Goal: Task Accomplishment & Management: Complete application form

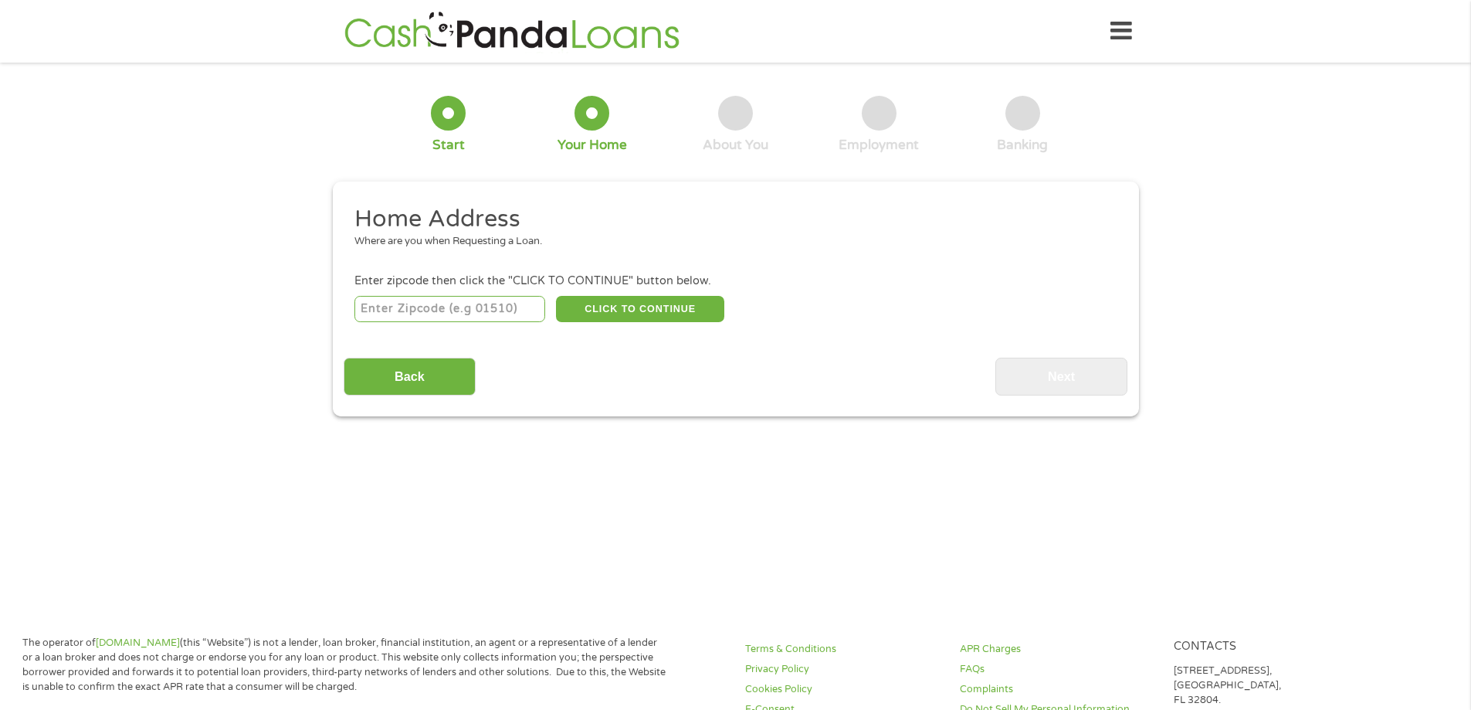
click at [503, 311] on input "number" at bounding box center [449, 309] width 191 height 26
type input "93726"
click at [652, 310] on button "CLICK TO CONTINUE" at bounding box center [640, 309] width 168 height 26
type input "93726"
type input "[GEOGRAPHIC_DATA]"
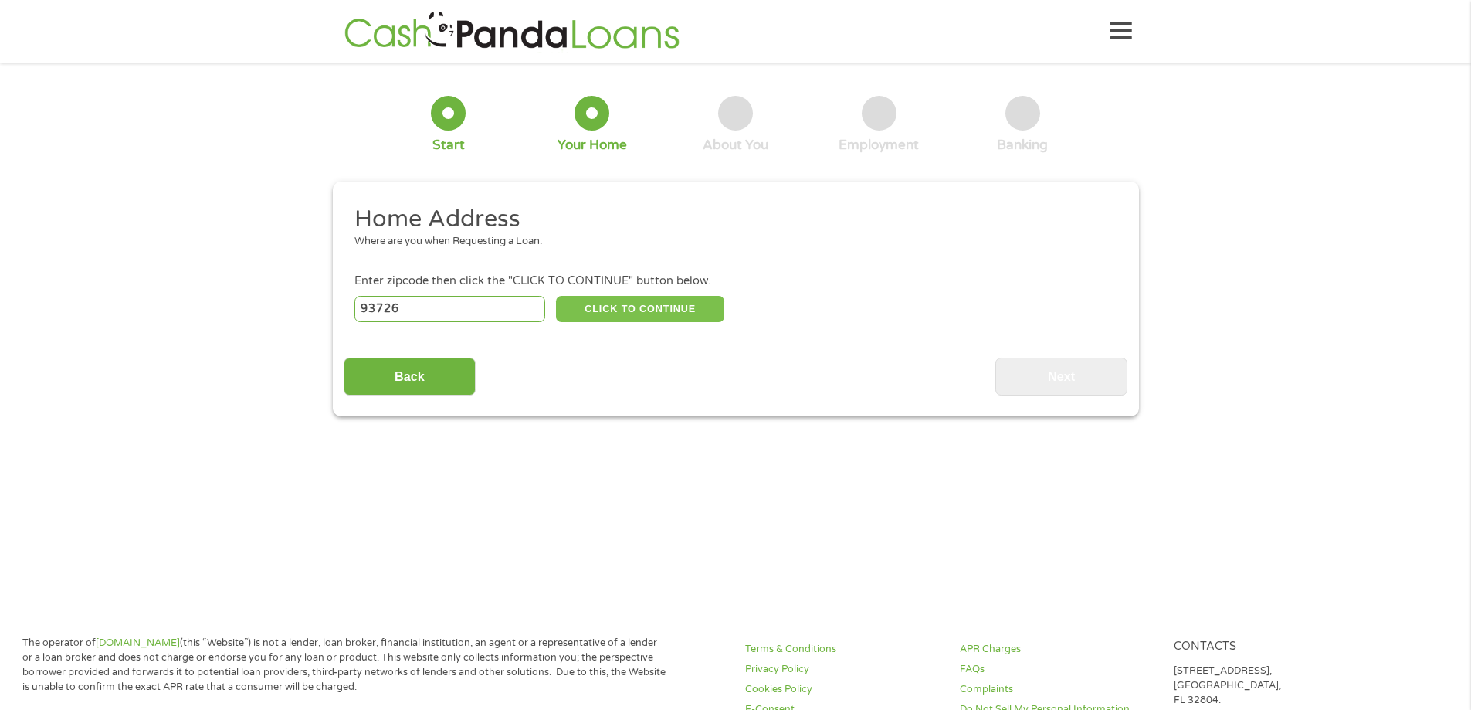
select select "[US_STATE]"
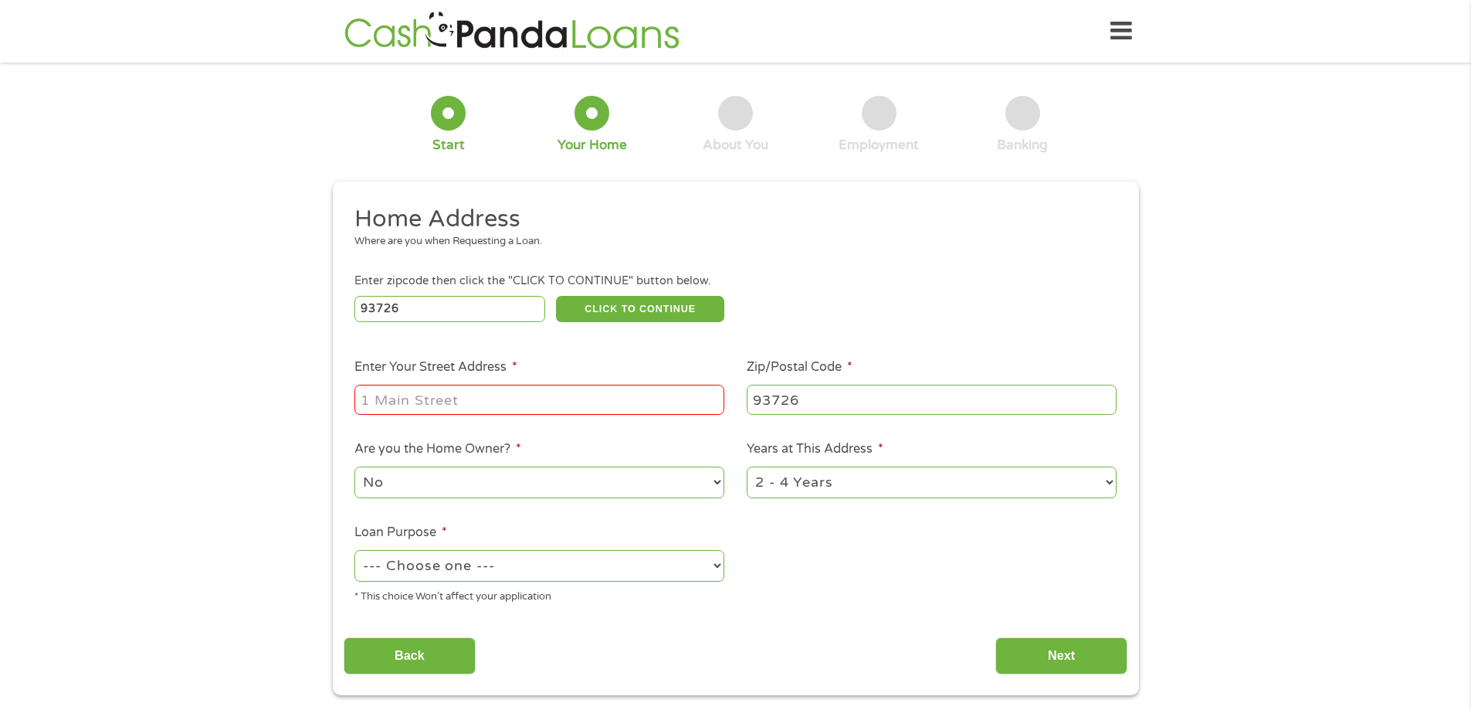
click at [465, 401] on input "Enter Your Street Address *" at bounding box center [539, 399] width 370 height 29
type input "[STREET_ADDRESS]"
click at [497, 569] on select "--- Choose one --- Pay Bills Debt Consolidation Home Improvement Major Purchase…" at bounding box center [539, 566] width 370 height 32
select select "paybills"
click at [354, 550] on select "--- Choose one --- Pay Bills Debt Consolidation Home Improvement Major Purchase…" at bounding box center [539, 566] width 370 height 32
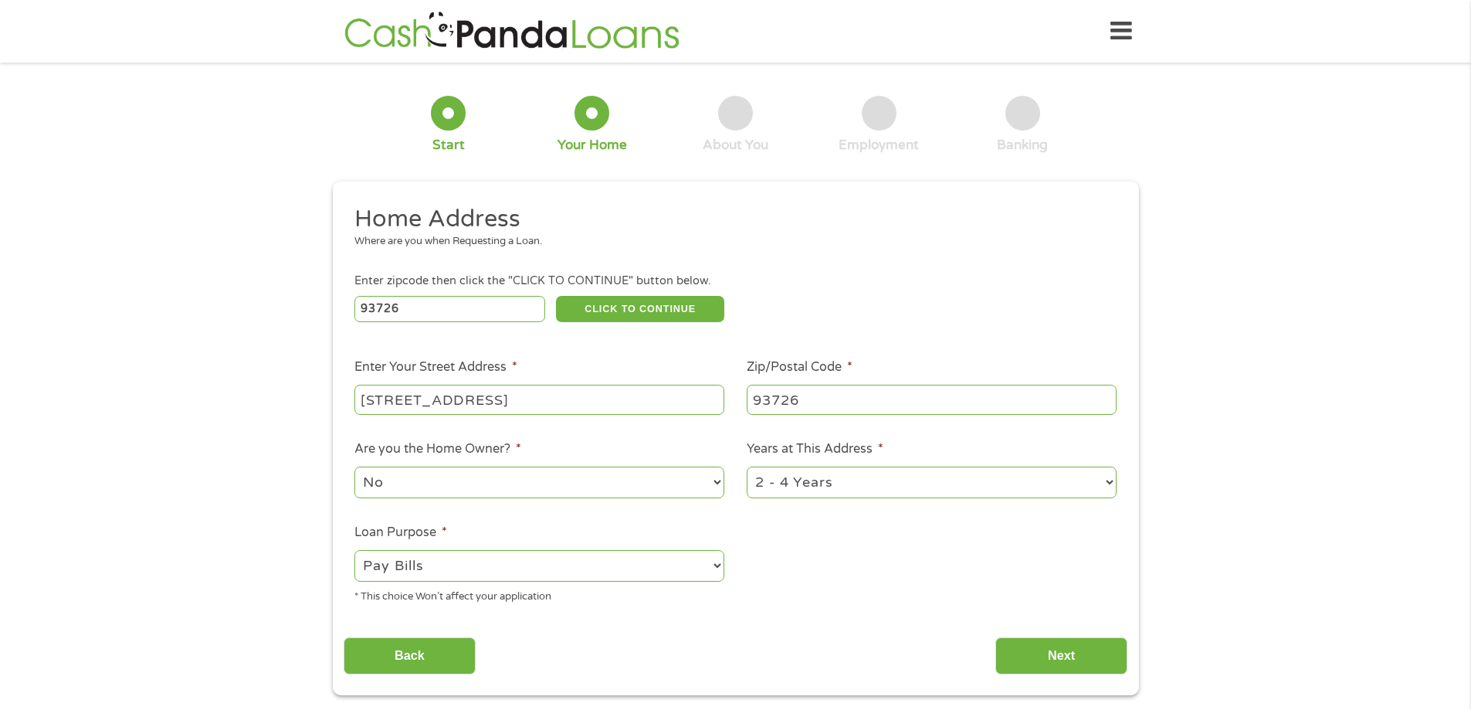
click at [624, 661] on div "Back Next" at bounding box center [736, 650] width 784 height 49
click at [1085, 653] on input "Next" at bounding box center [1062, 656] width 132 height 38
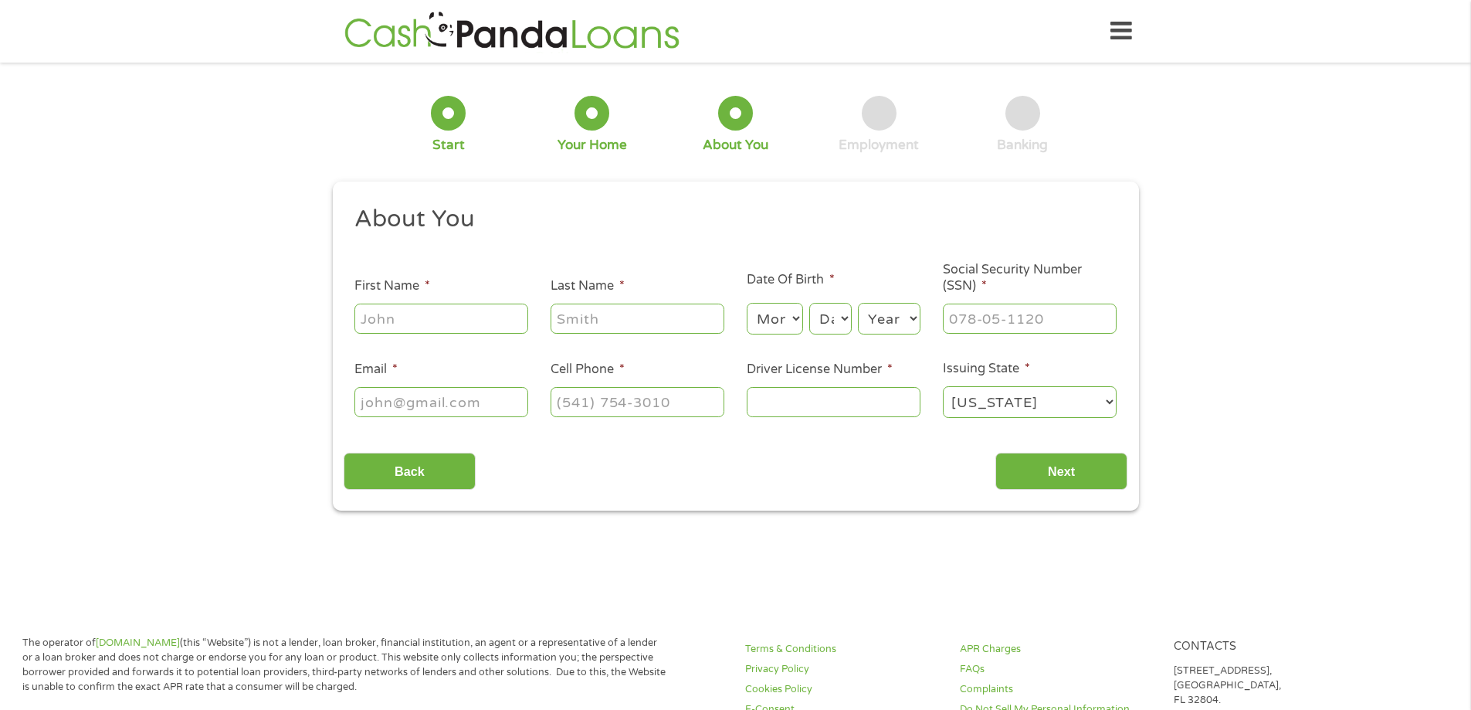
click at [449, 325] on input "First Name *" at bounding box center [441, 318] width 174 height 29
type input "[PERSON_NAME]"
type input "[EMAIL_ADDRESS][DOMAIN_NAME]"
type input "[PHONE_NUMBER]"
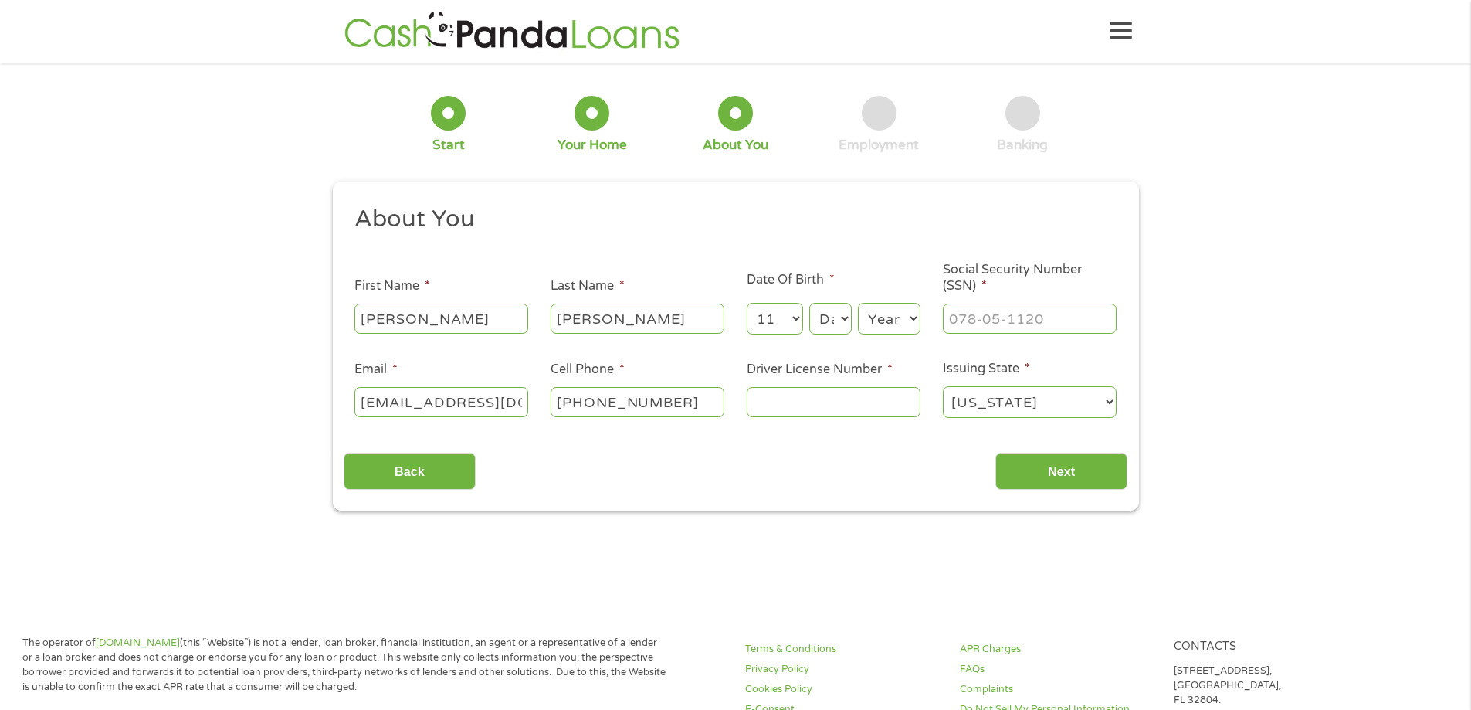
select select "12"
select select "18"
select select "1976"
type input "556-47-8987"
type input "1406199146"
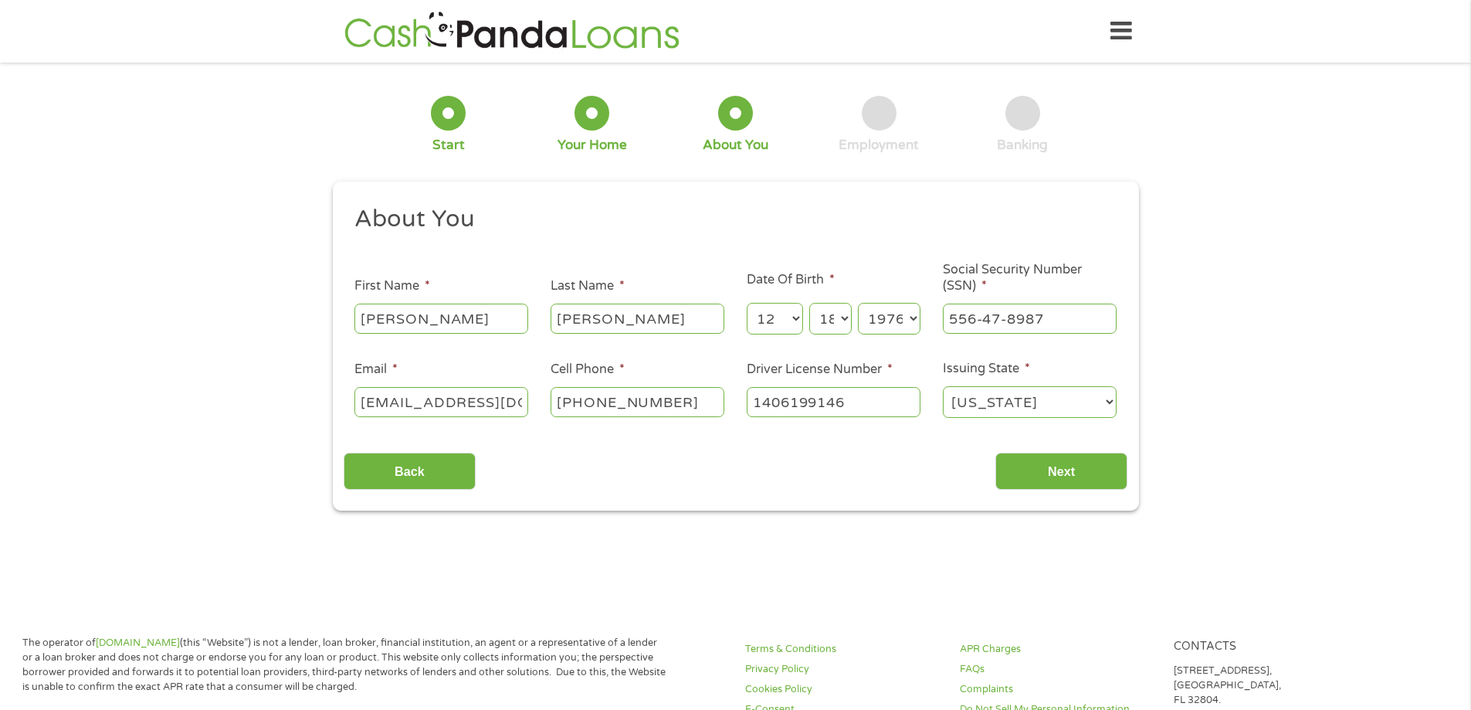
select select "[US_STATE]"
drag, startPoint x: 1057, startPoint y: 480, endPoint x: 1066, endPoint y: 477, distance: 10.0
click at [1060, 478] on input "Next" at bounding box center [1062, 472] width 132 height 38
click at [1067, 467] on input "Next" at bounding box center [1062, 472] width 132 height 38
click at [1304, 521] on section "1 Start 2 Your Home 3 About You 4 Employment 5 Banking 6 This field is hidden w…" at bounding box center [735, 308] width 1471 height 470
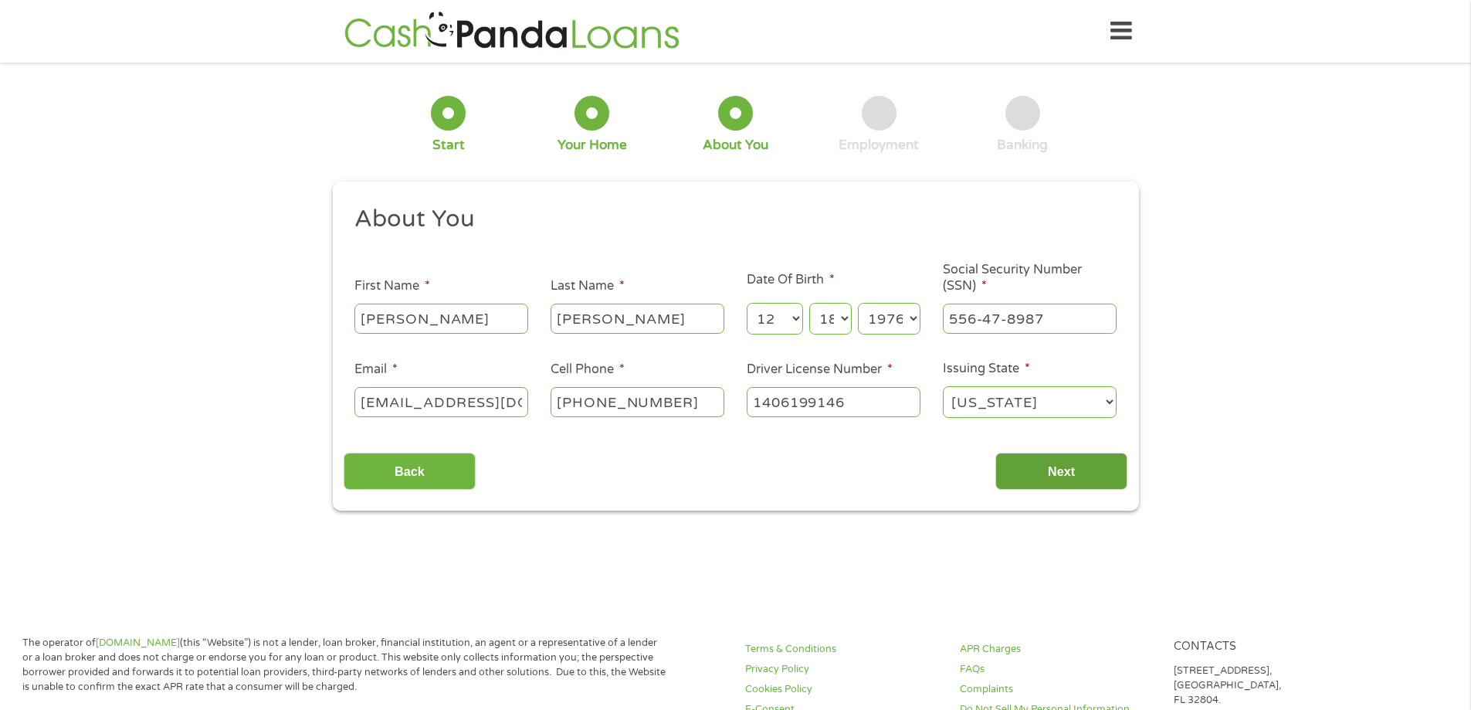
click at [1057, 472] on input "Next" at bounding box center [1062, 472] width 132 height 38
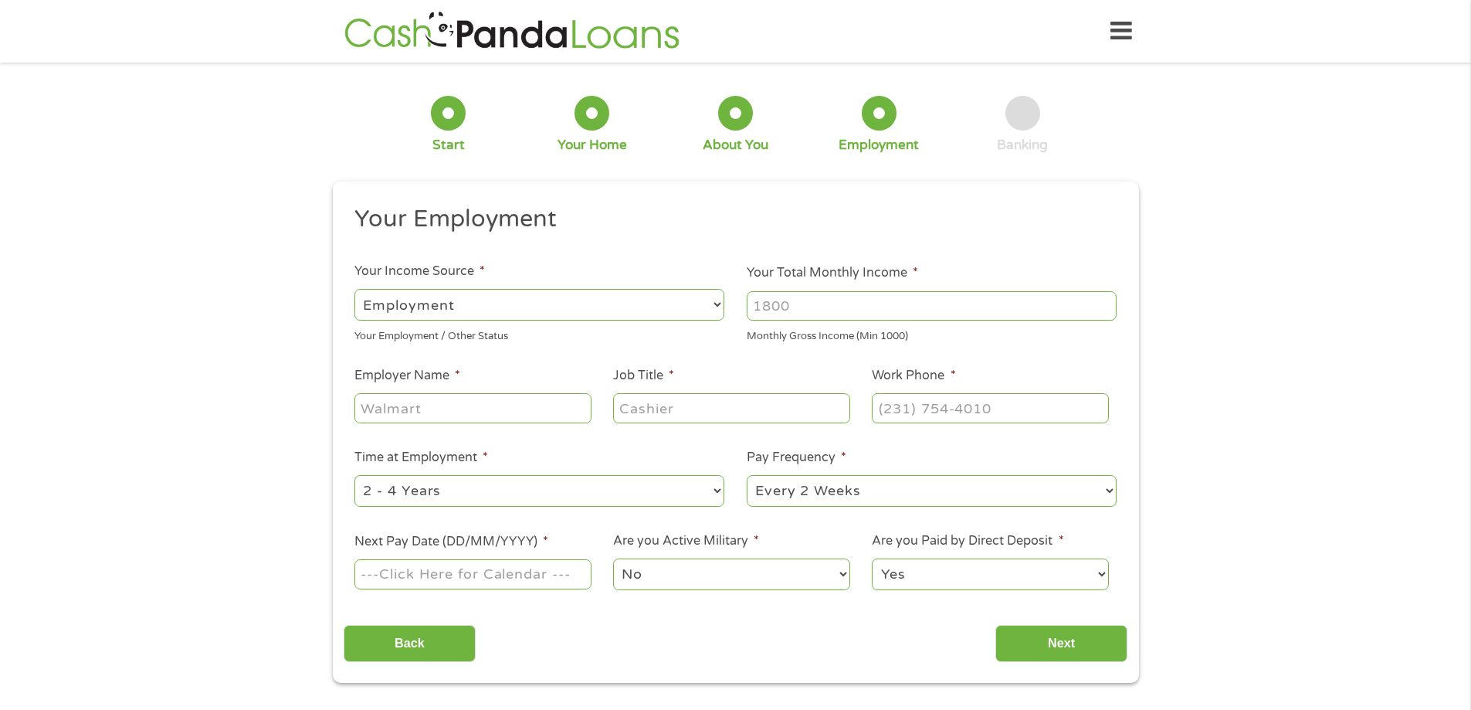
click at [428, 307] on select "--- Choose one --- Employment [DEMOGRAPHIC_DATA] Benefits" at bounding box center [539, 305] width 370 height 32
click at [354, 289] on select "--- Choose one --- Employment [DEMOGRAPHIC_DATA] Benefits" at bounding box center [539, 305] width 370 height 32
click at [829, 307] on input "Your Total Monthly Income *" at bounding box center [932, 305] width 370 height 29
type input "2250"
type input "rehab directives llc"
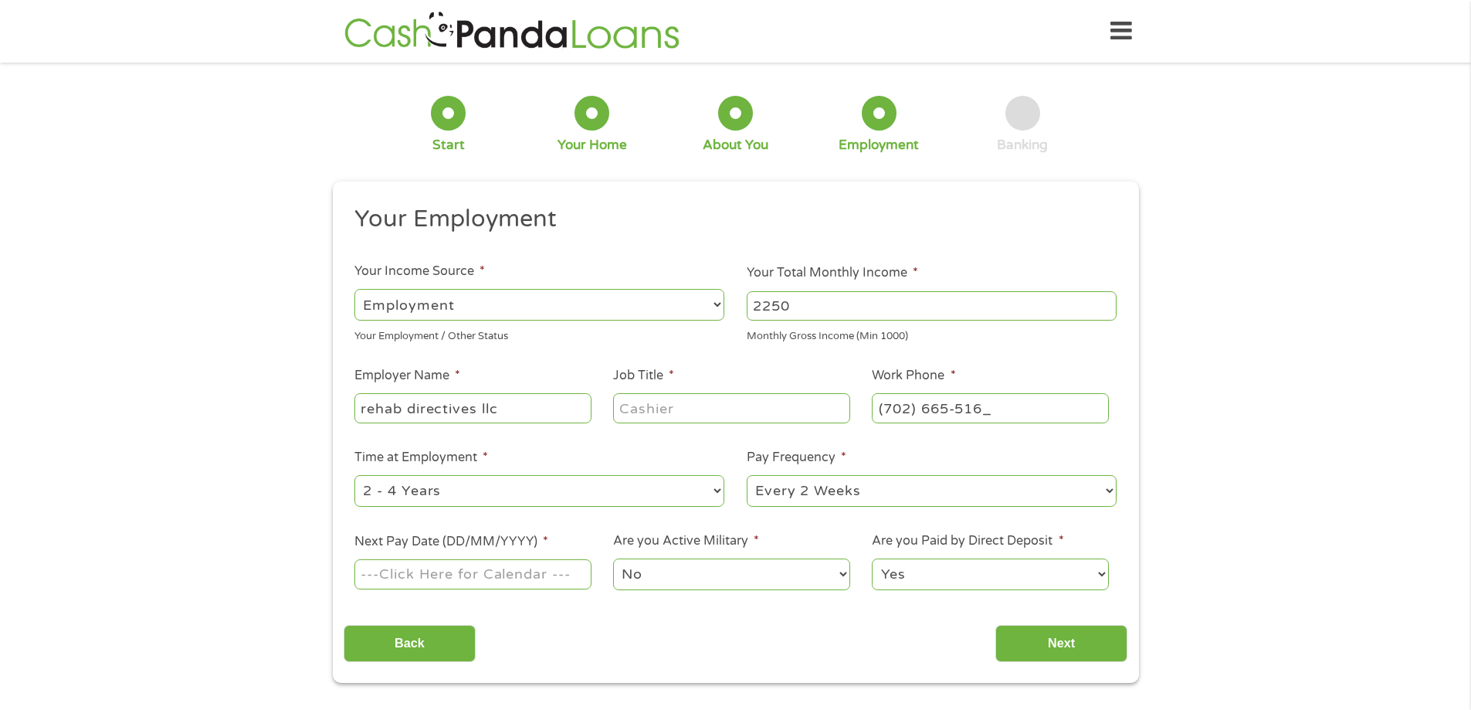
type input "[PHONE_NUMBER]"
click at [1045, 488] on select "--- Choose one --- Every 2 Weeks Every Week Monthly Semi-Monthly" at bounding box center [932, 491] width 370 height 32
select select "semimonthly"
click at [747, 475] on select "--- Choose one --- Every 2 Weeks Every Week Monthly Semi-Monthly" at bounding box center [932, 491] width 370 height 32
click at [501, 575] on input "Next Pay Date (DD/MM/YYYY) *" at bounding box center [472, 573] width 236 height 29
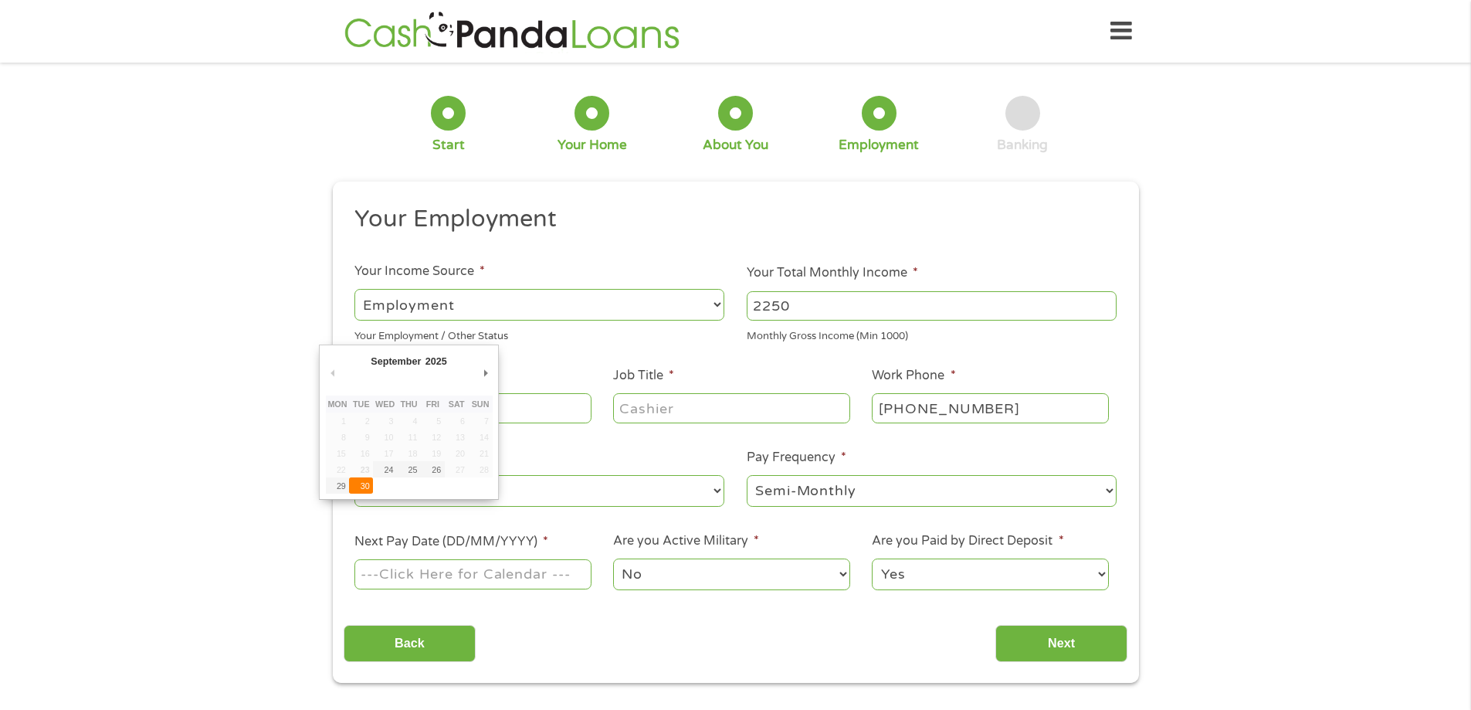
type input "[DATE]"
click at [653, 576] on select "No Yes" at bounding box center [731, 574] width 236 height 32
click at [653, 575] on select "No Yes" at bounding box center [731, 574] width 236 height 32
click at [903, 575] on select "Yes No" at bounding box center [990, 574] width 236 height 32
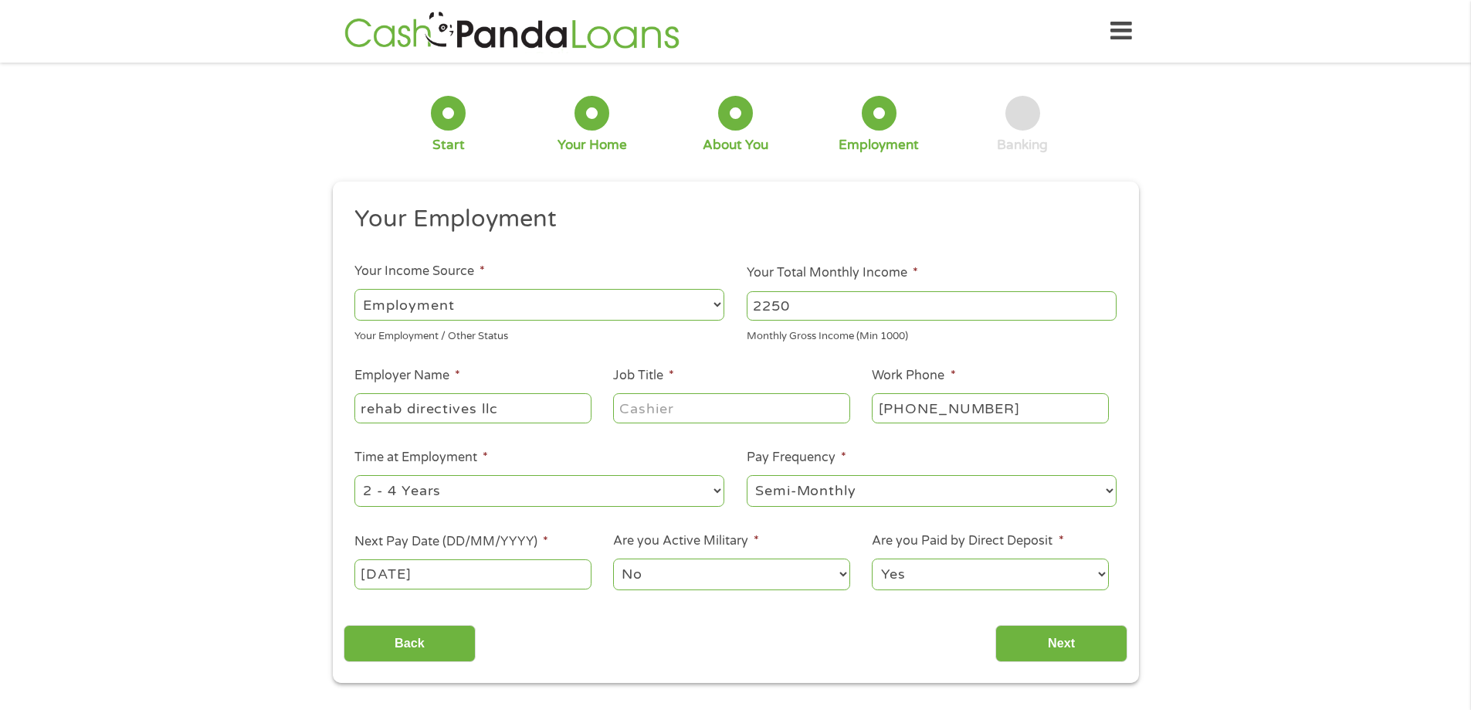
select select "0"
click at [872, 558] on select "Yes No" at bounding box center [990, 574] width 236 height 32
click at [1069, 656] on input "Next" at bounding box center [1062, 644] width 132 height 38
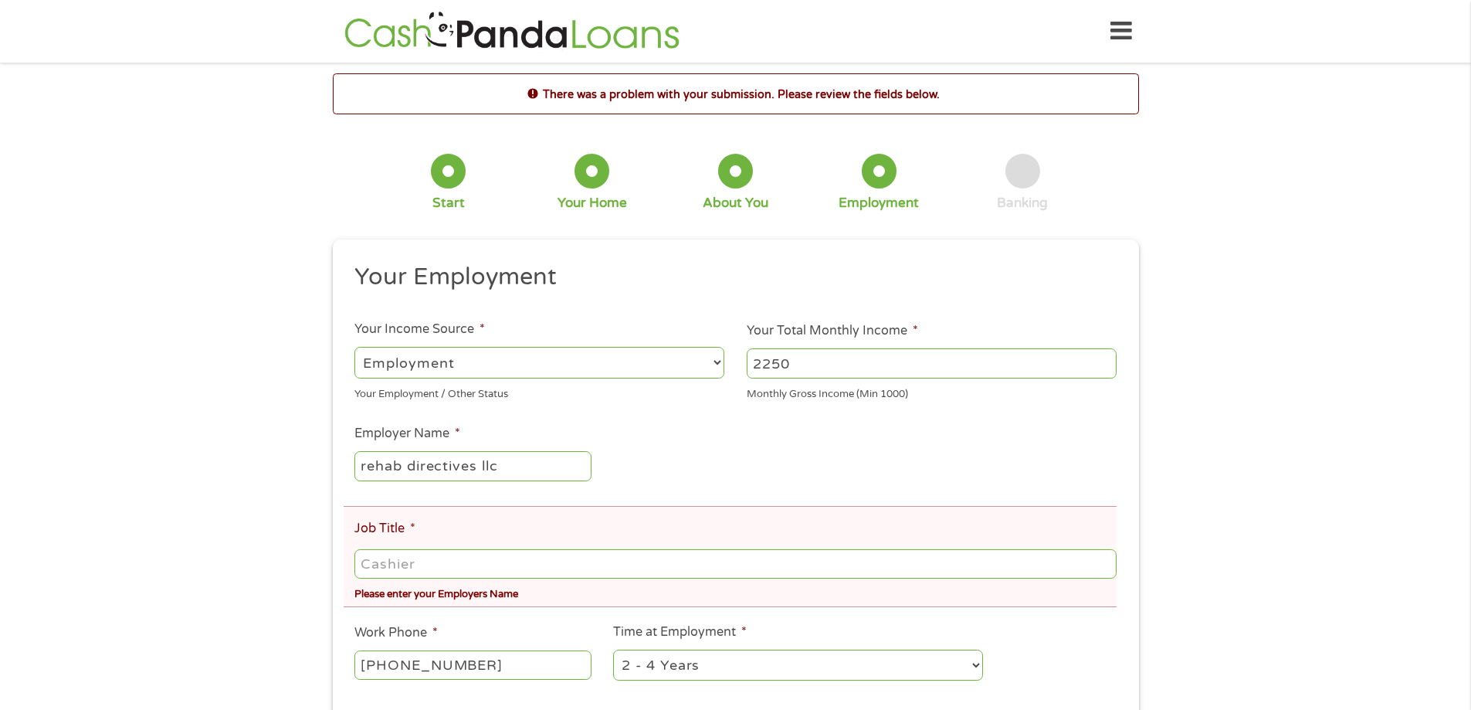
click at [473, 564] on input "Job Title *" at bounding box center [734, 563] width 761 height 29
type input "manager"
click at [1298, 629] on div "There was a problem with your submission. Please review the fields below. 1 Sta…" at bounding box center [735, 506] width 1471 height 867
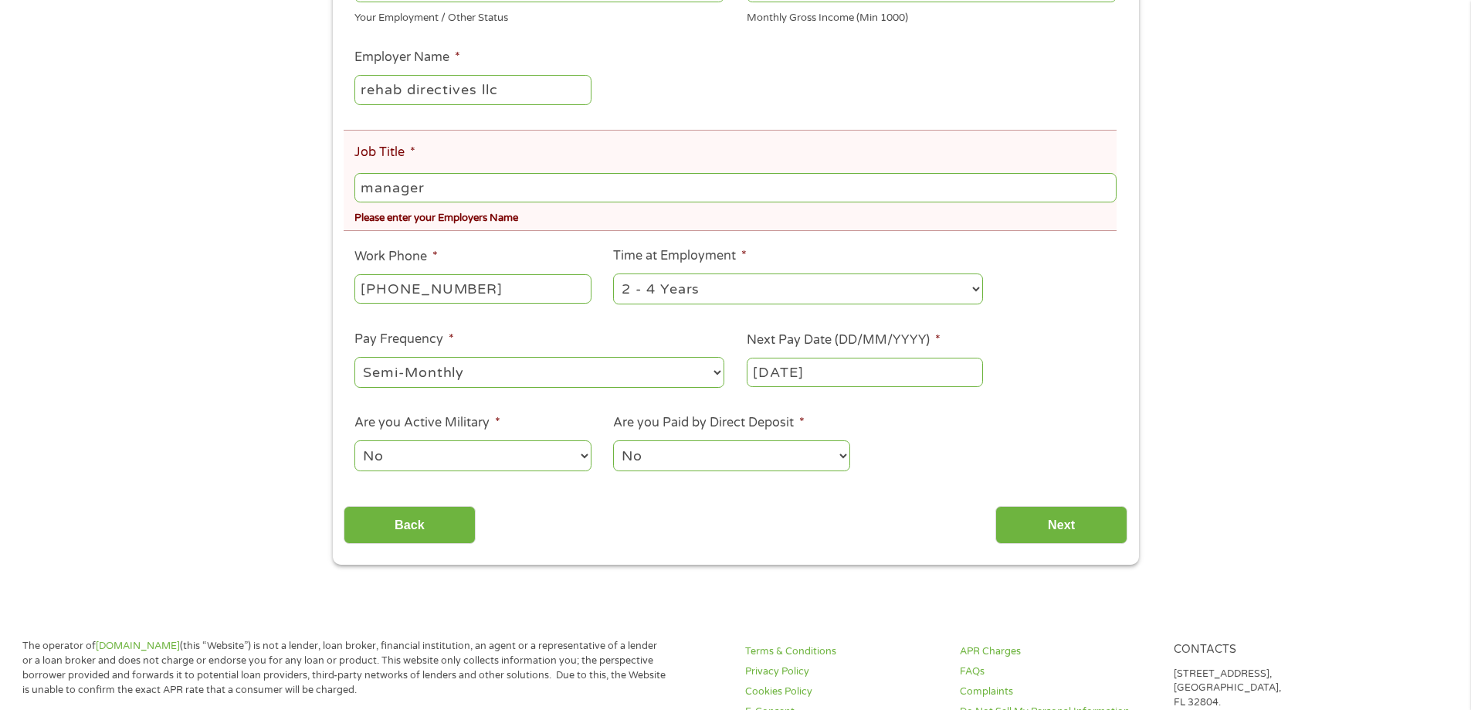
scroll to position [448, 0]
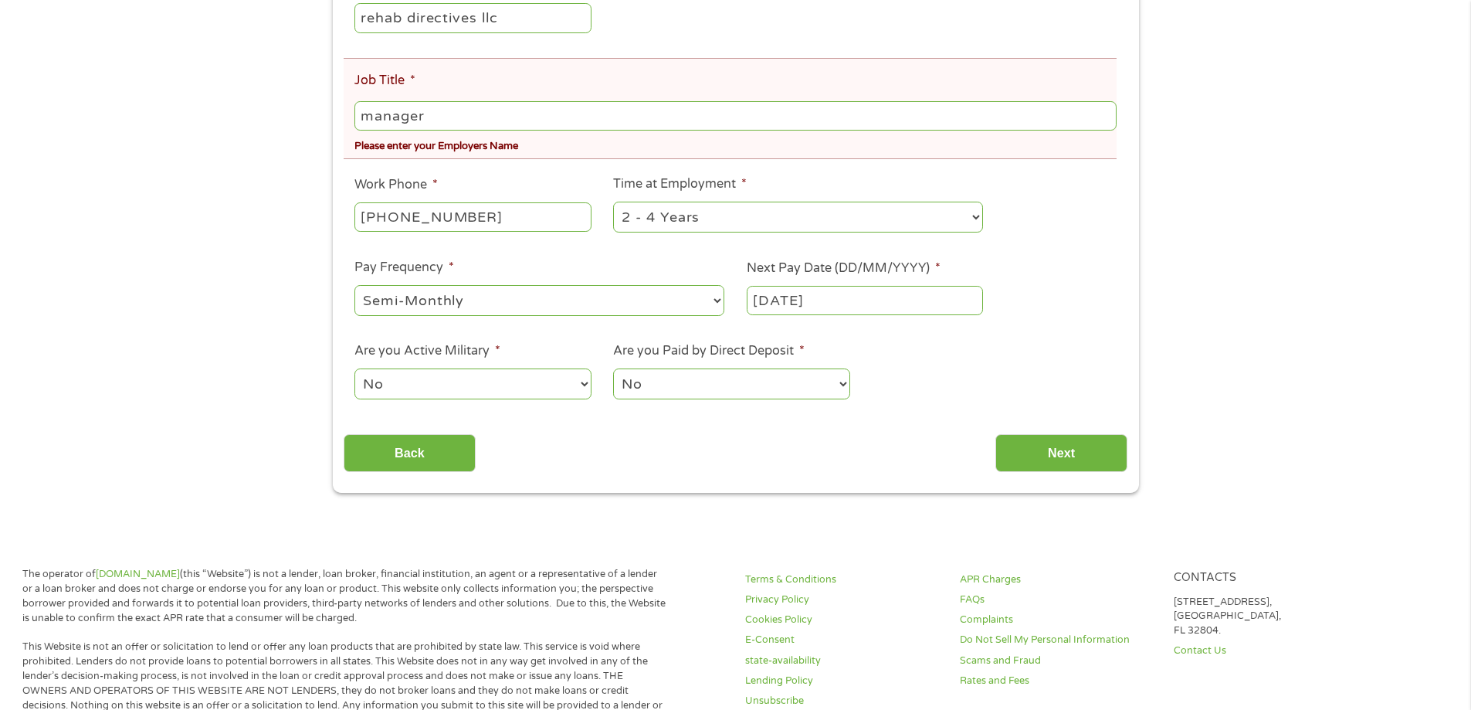
click at [436, 107] on input "manager" at bounding box center [734, 115] width 761 height 29
click at [1097, 457] on input "Next" at bounding box center [1062, 453] width 132 height 38
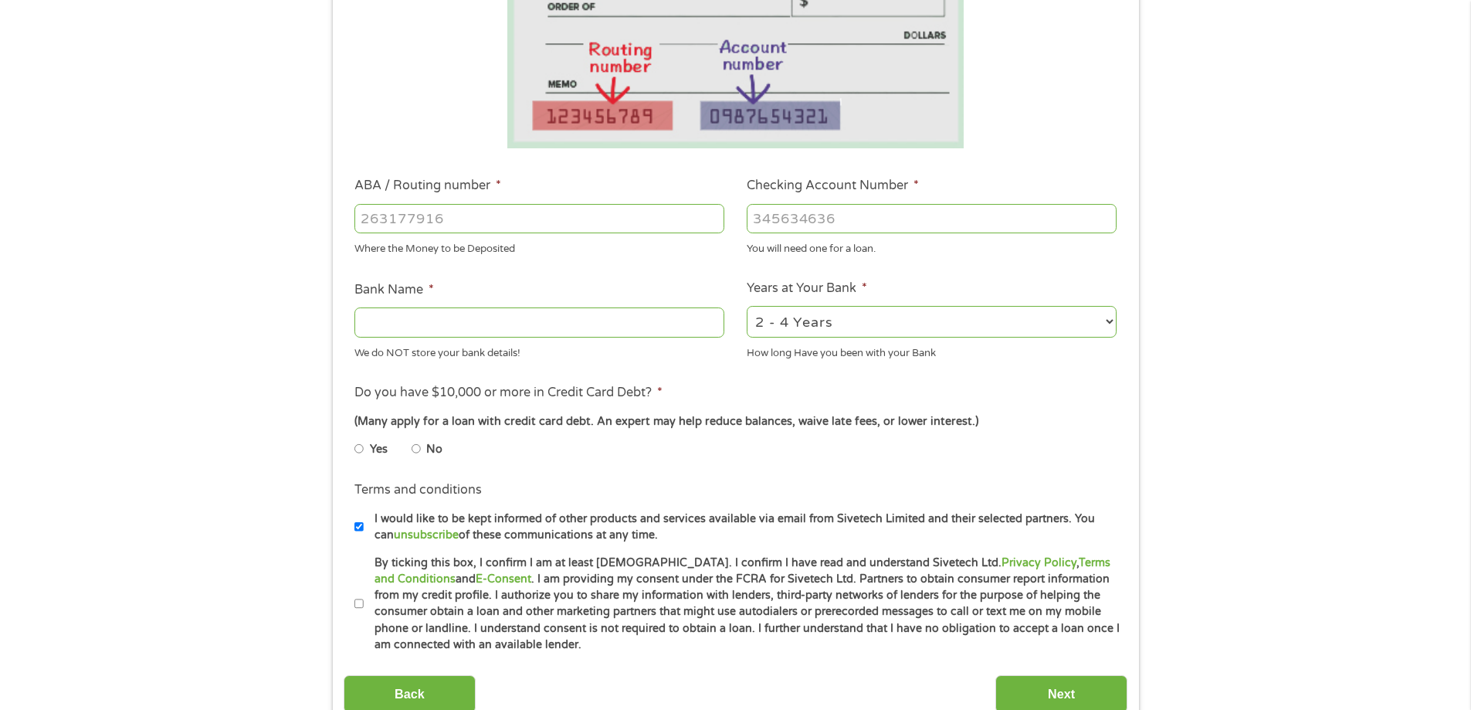
scroll to position [392, 0]
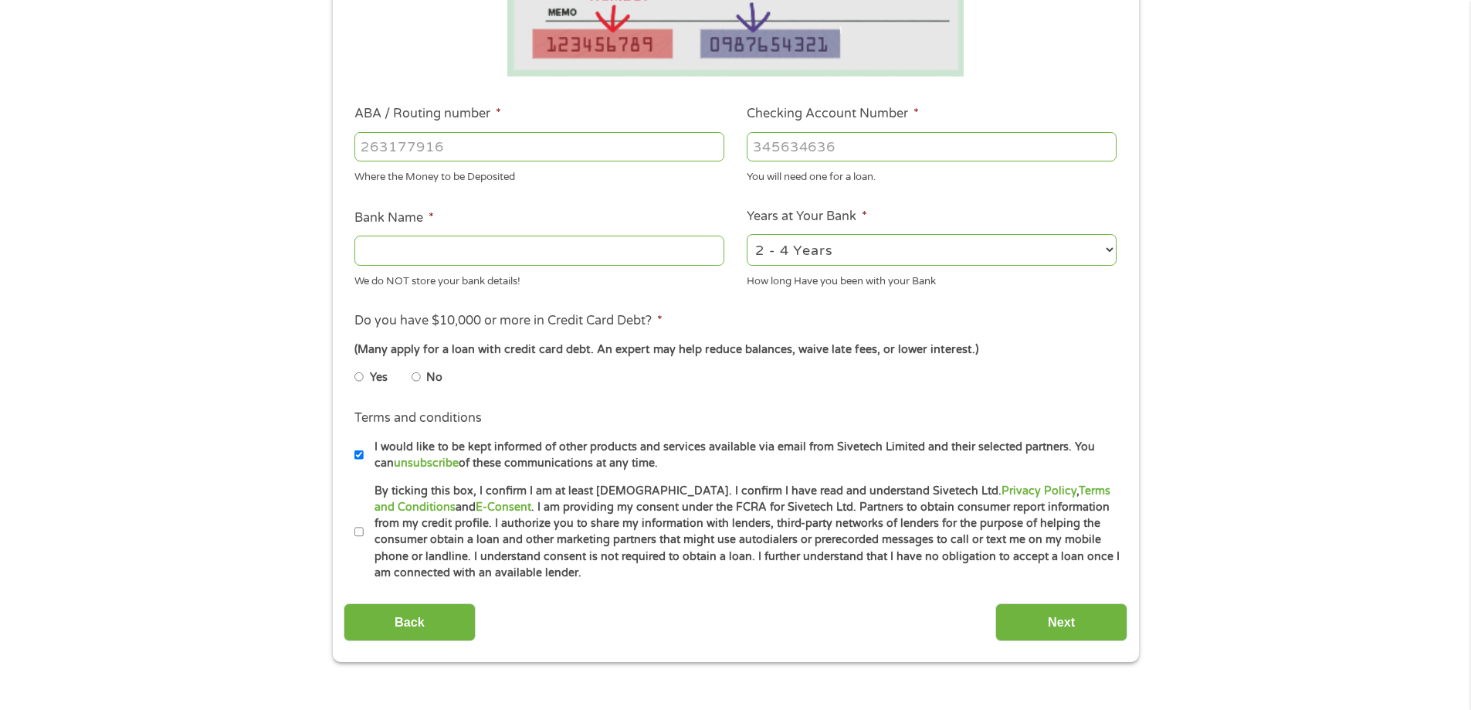
click at [458, 142] on input "ABA / Routing number *" at bounding box center [539, 146] width 370 height 29
click at [381, 144] on input "ABA / Routing number *" at bounding box center [539, 146] width 370 height 29
type input "121201694"
type input "US BANK NA"
type input "153759200378"
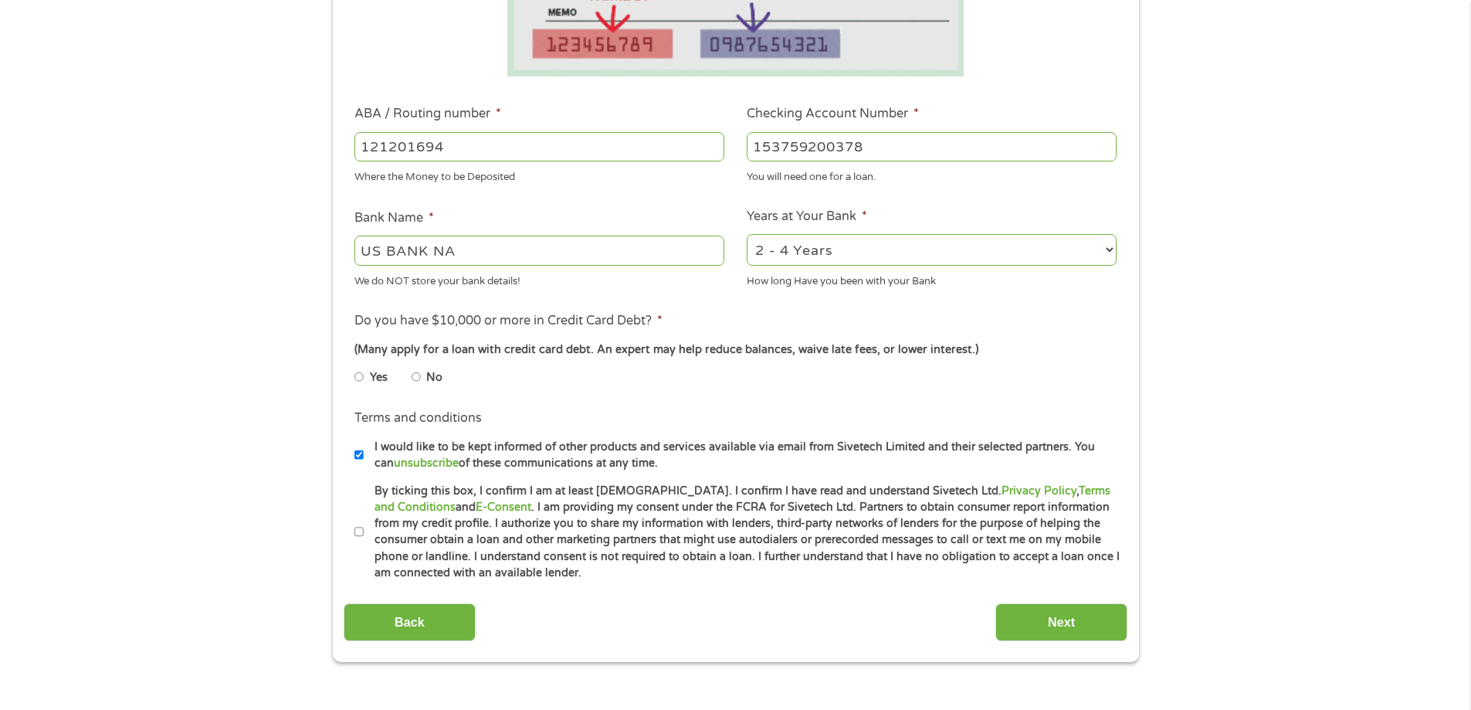
click at [418, 373] on input "No" at bounding box center [416, 377] width 9 height 25
radio input "true"
click at [357, 531] on input "By ticking this box, I confirm I am at least [DEMOGRAPHIC_DATA]. I confirm I ha…" at bounding box center [358, 532] width 9 height 25
checkbox input "true"
click at [1080, 626] on input "Next" at bounding box center [1062, 622] width 132 height 38
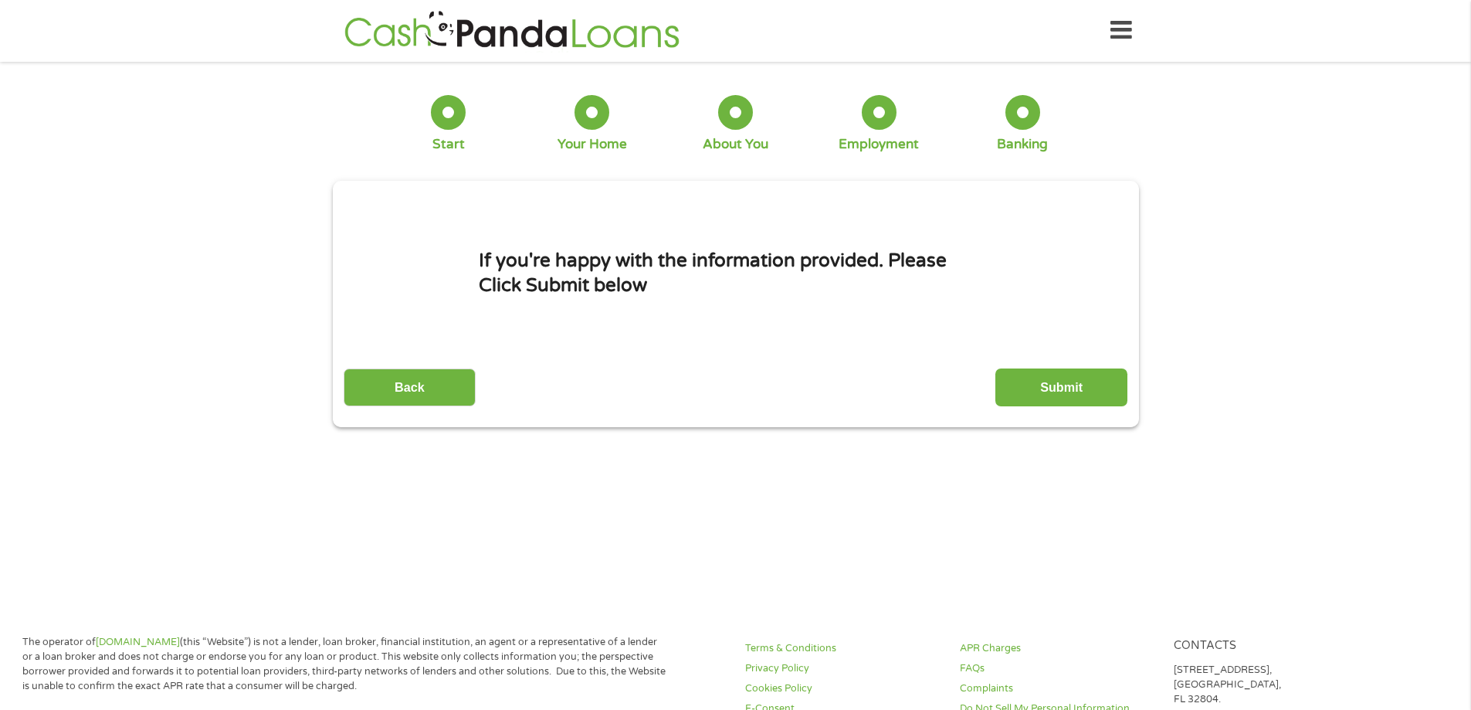
scroll to position [0, 0]
click at [1110, 388] on input "Submit" at bounding box center [1062, 388] width 132 height 38
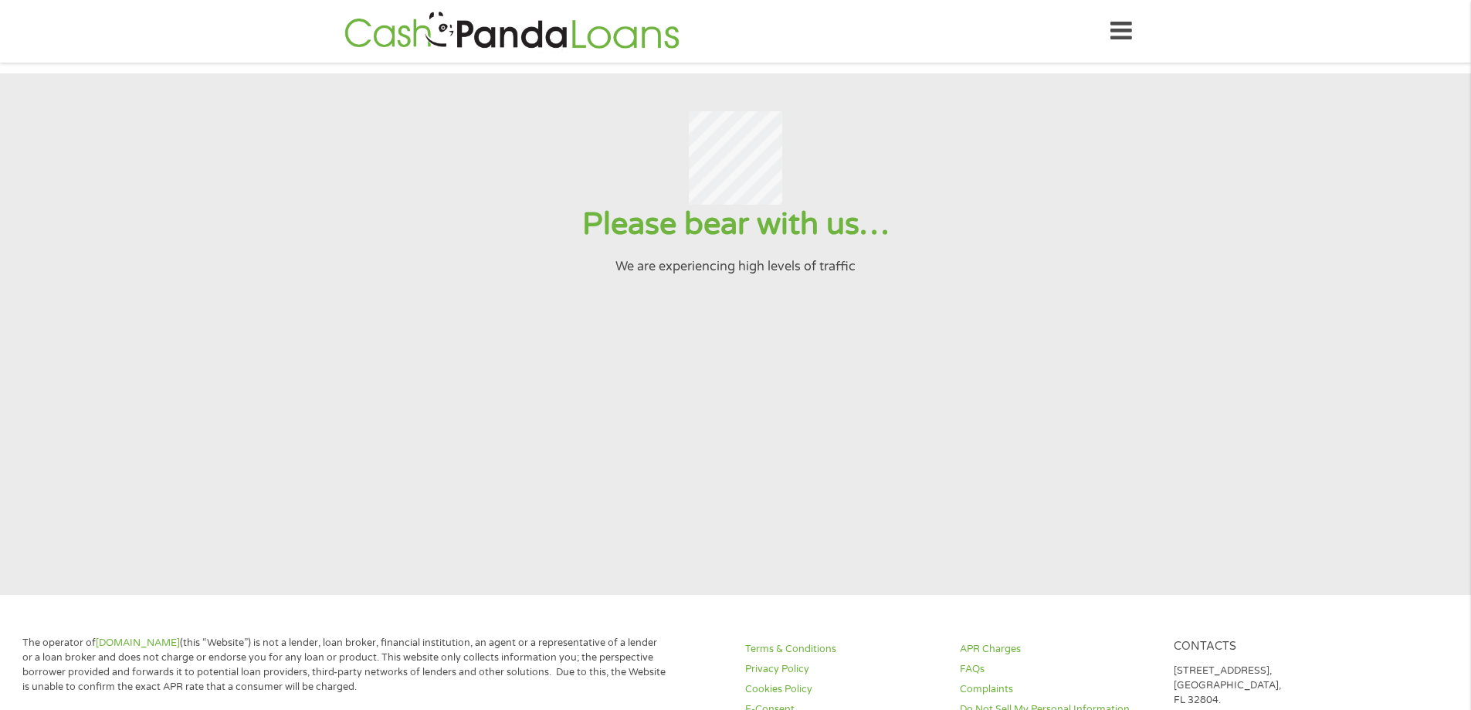
click at [851, 361] on section "Please bear with us… We are experiencing high levels of traffic" at bounding box center [735, 333] width 1471 height 521
